Goal: Navigation & Orientation: Find specific page/section

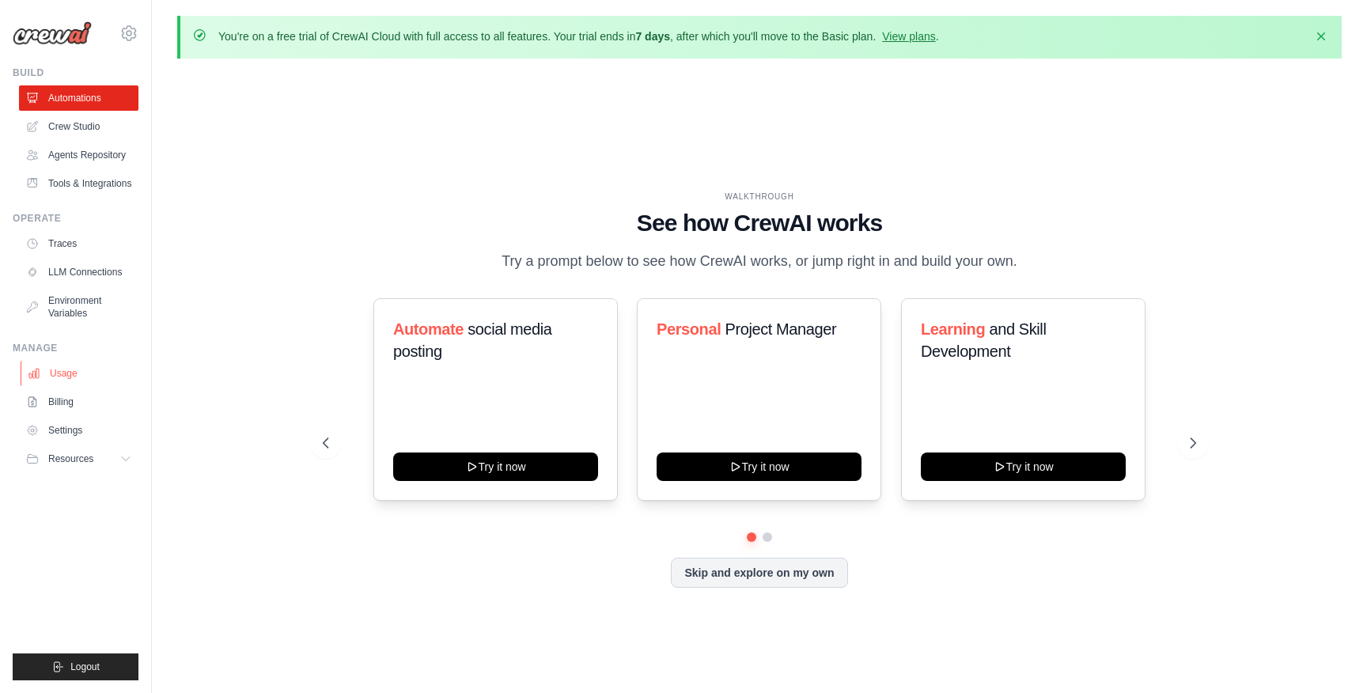
click at [70, 369] on link "Usage" at bounding box center [80, 373] width 119 height 25
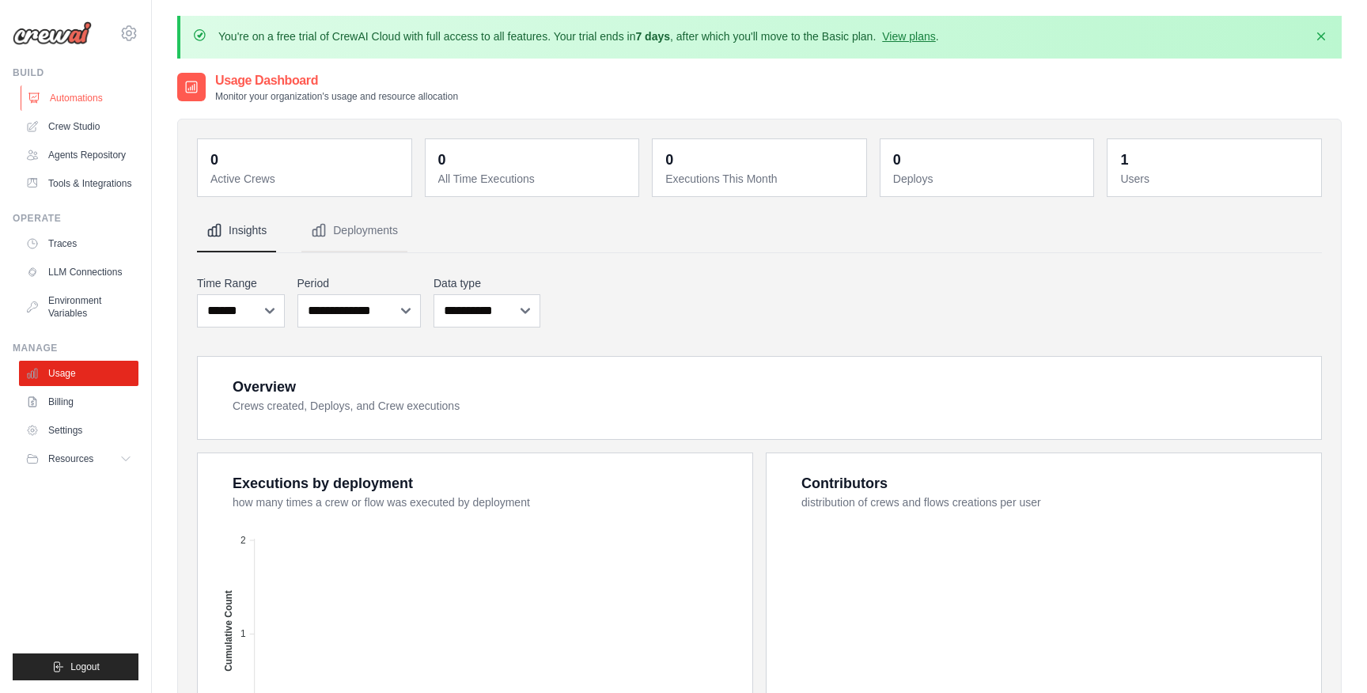
click at [81, 100] on link "Automations" at bounding box center [80, 97] width 119 height 25
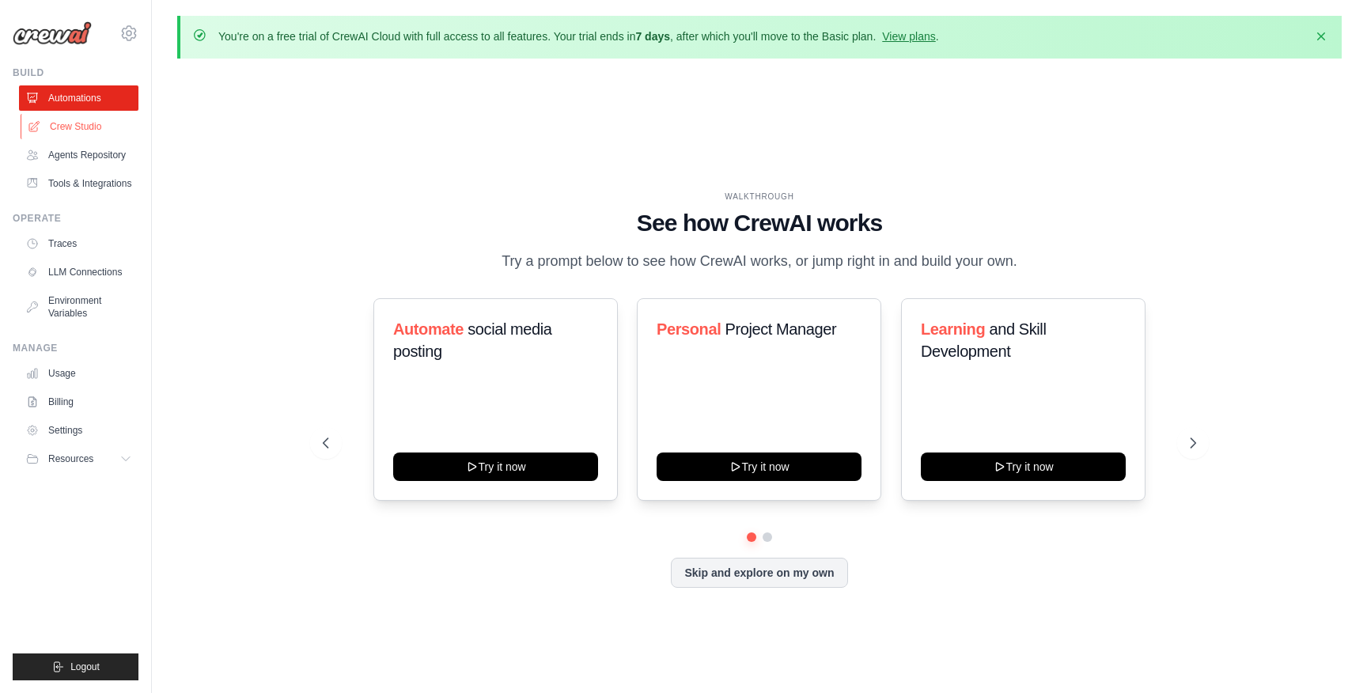
click at [96, 122] on link "Crew Studio" at bounding box center [80, 126] width 119 height 25
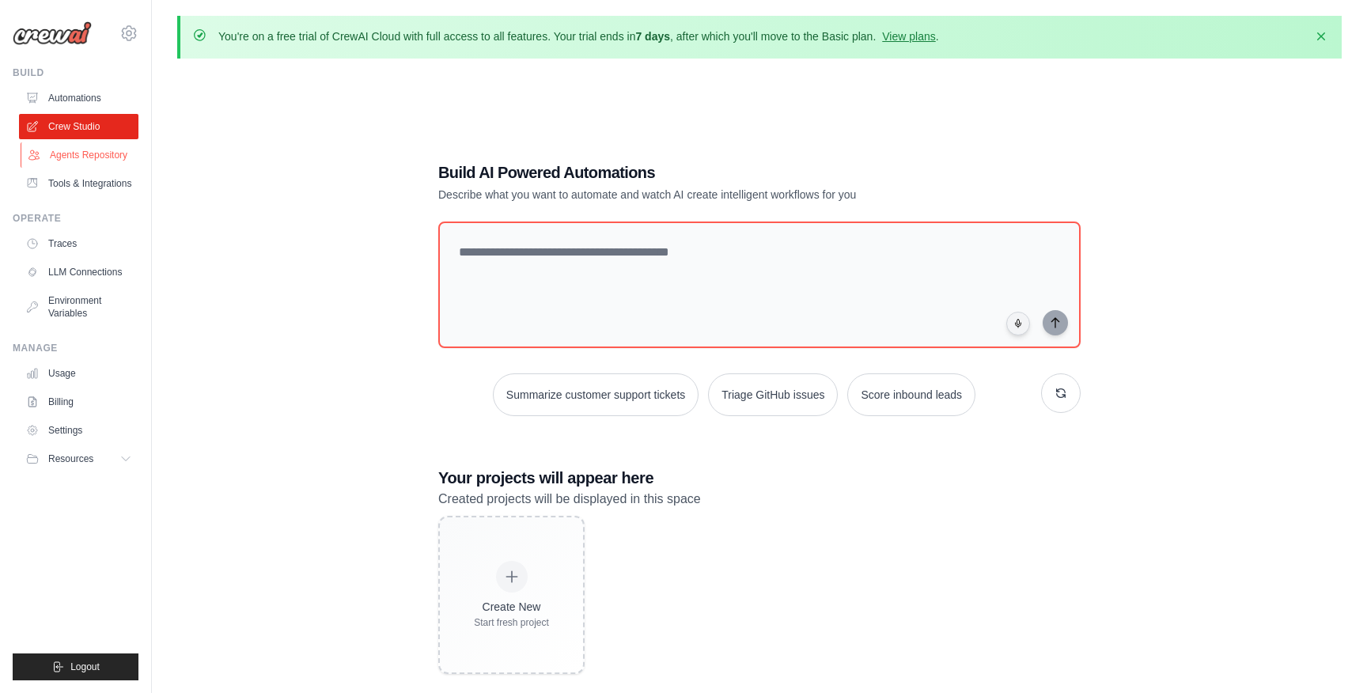
click at [112, 156] on link "Agents Repository" at bounding box center [80, 154] width 119 height 25
